Goal: Task Accomplishment & Management: Use online tool/utility

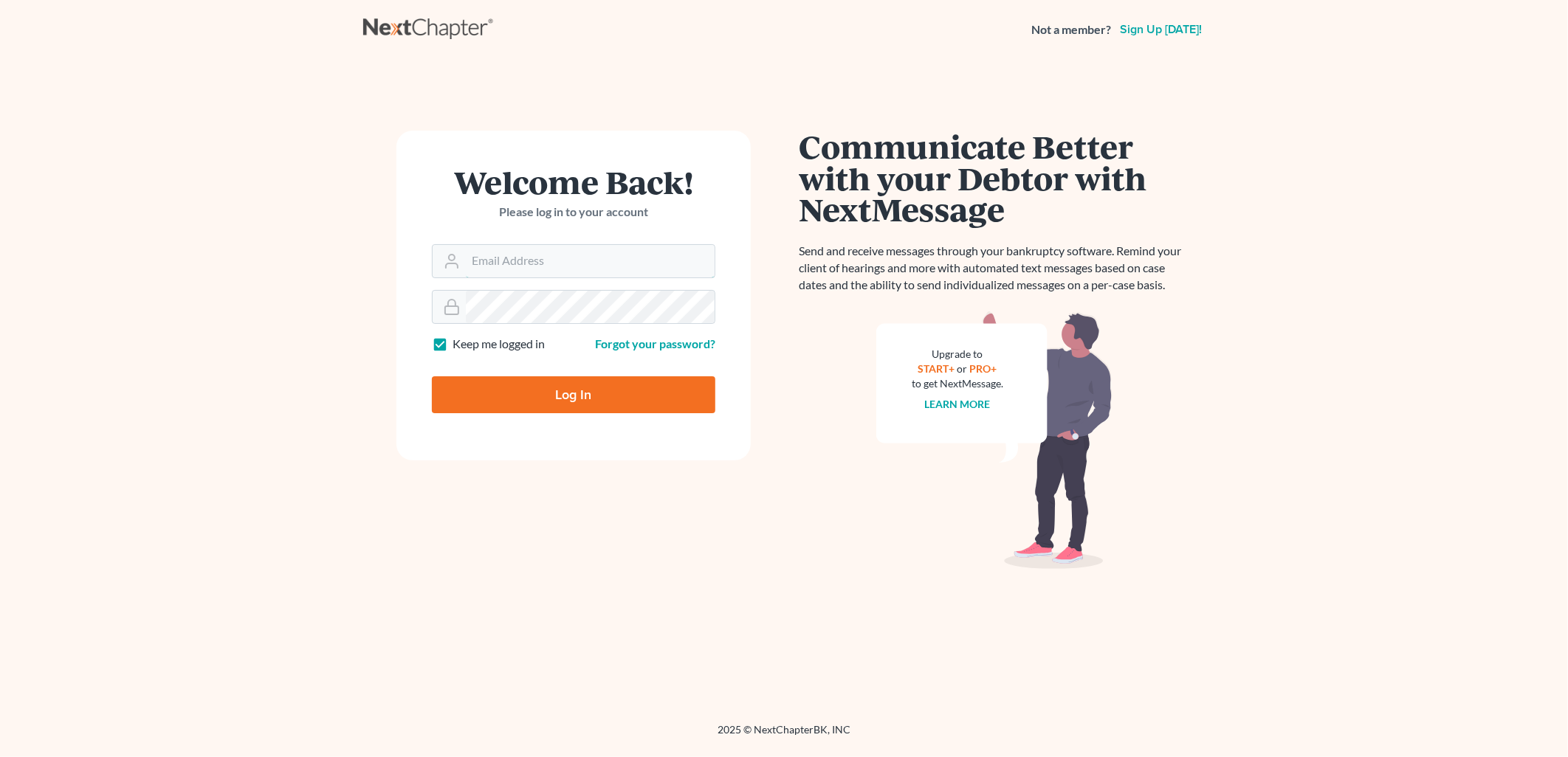
type input "mike@mdcarperlaw.com"
click at [558, 399] on input "Log In" at bounding box center [573, 394] width 283 height 37
type input "Thinking..."
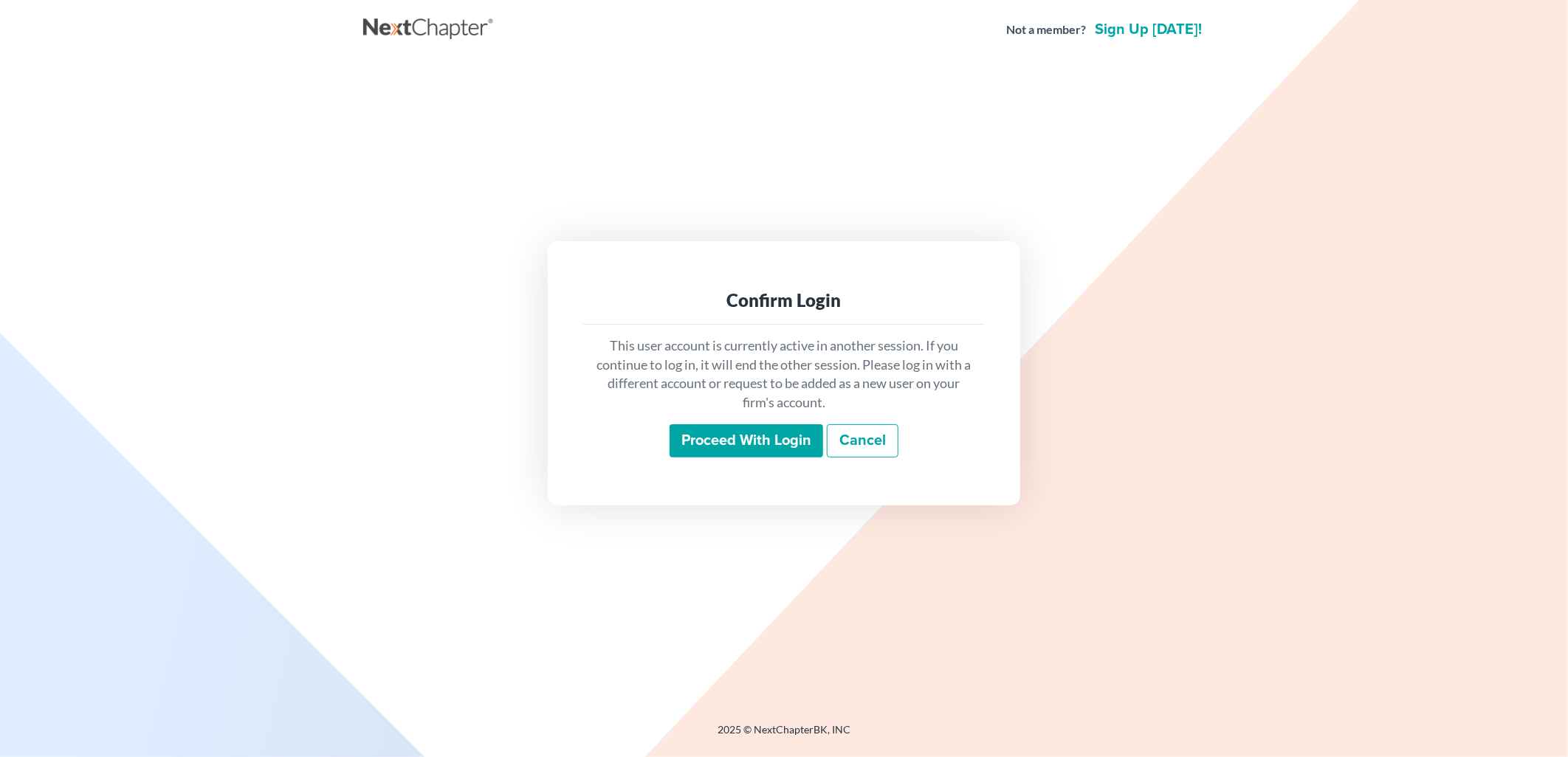
click at [777, 437] on input "Proceed with login" at bounding box center [746, 441] width 154 height 34
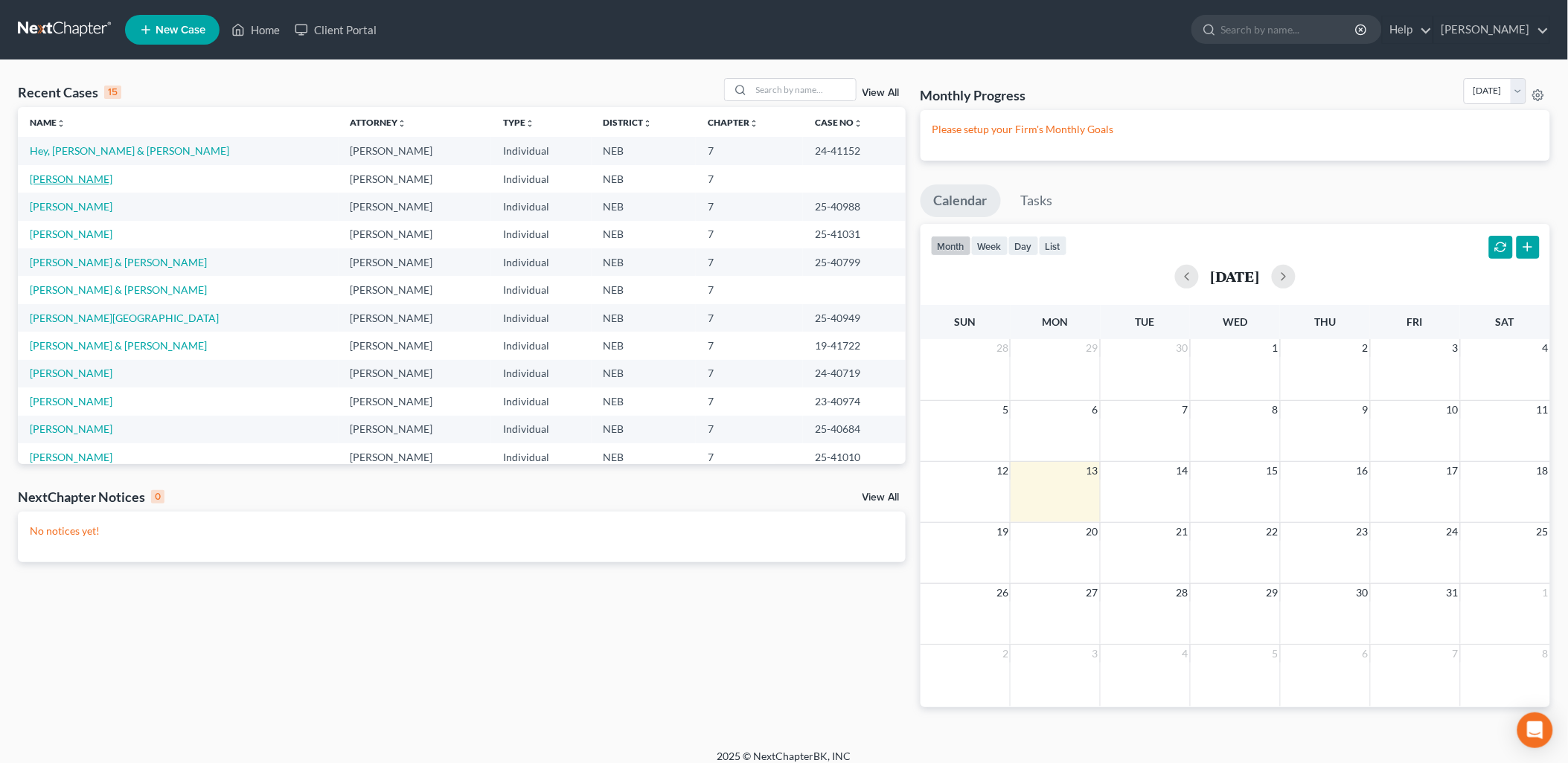
click at [68, 172] on link "[PERSON_NAME]" at bounding box center [71, 178] width 83 height 12
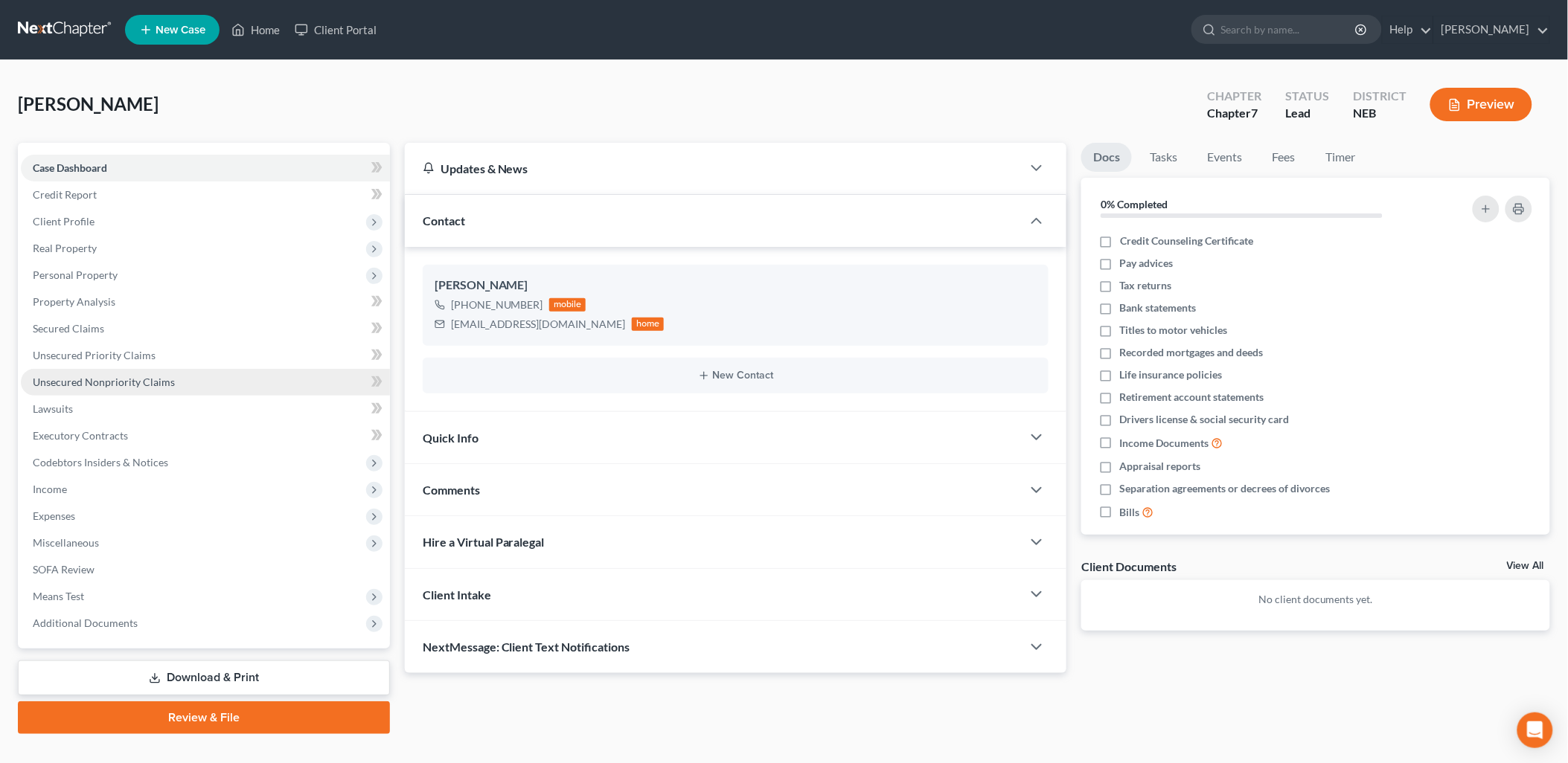
click at [127, 376] on span "Unsecured Nonpriority Claims" at bounding box center [103, 382] width 142 height 12
